Goal: Information Seeking & Learning: Find specific fact

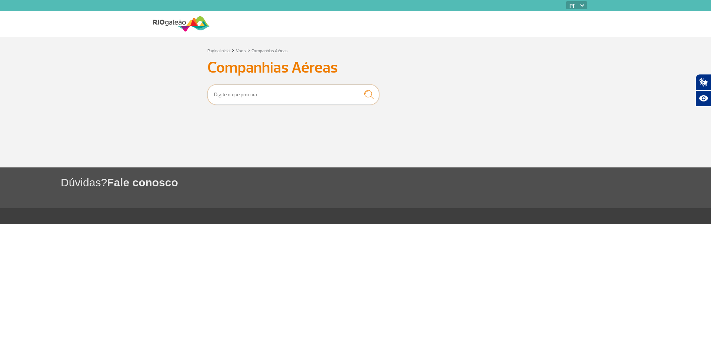
click at [245, 97] on input "text" at bounding box center [293, 94] width 172 height 20
click at [366, 93] on img "submit" at bounding box center [368, 95] width 17 height 16
click at [365, 93] on img "submit" at bounding box center [368, 95] width 17 height 16
drag, startPoint x: 190, startPoint y: 93, endPoint x: 119, endPoint y: 94, distance: 70.7
click at [119, 94] on section "Página Inicial > Voos > Companhias Aéreas Companhias Aéreas ita" at bounding box center [355, 102] width 711 height 131
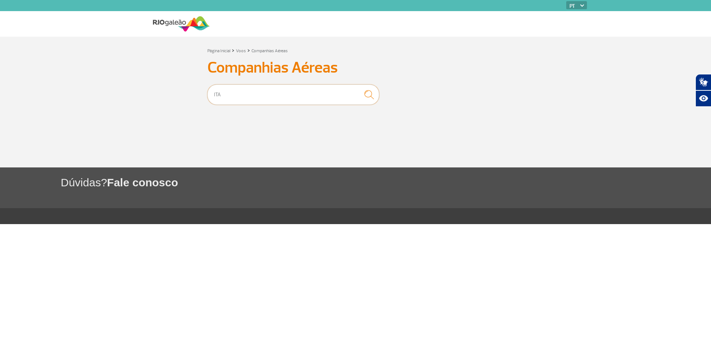
type input "ITA"
click at [367, 94] on img "submit" at bounding box center [368, 95] width 17 height 16
click at [272, 81] on div "Página Inicial > Voos > Companhias Aéreas Companhias Aéreas" at bounding box center [355, 84] width 422 height 76
click at [272, 90] on input "text" at bounding box center [293, 94] width 172 height 20
type input "ITA"
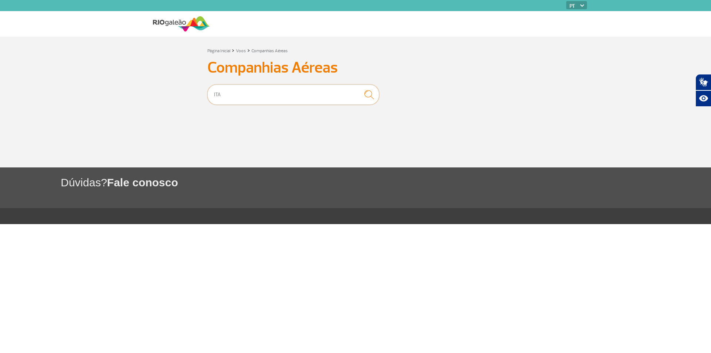
click at [358, 86] on button "submit" at bounding box center [368, 94] width 21 height 17
click at [370, 93] on img "submit" at bounding box center [368, 95] width 17 height 16
